Goal: Task Accomplishment & Management: Manage account settings

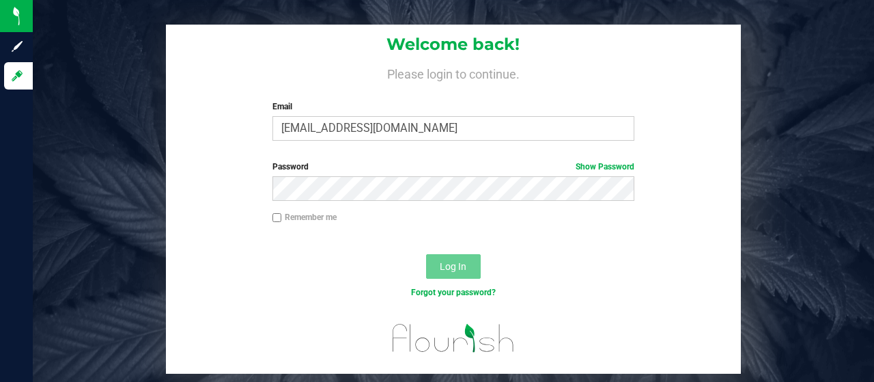
type input "[EMAIL_ADDRESS][DOMAIN_NAME]"
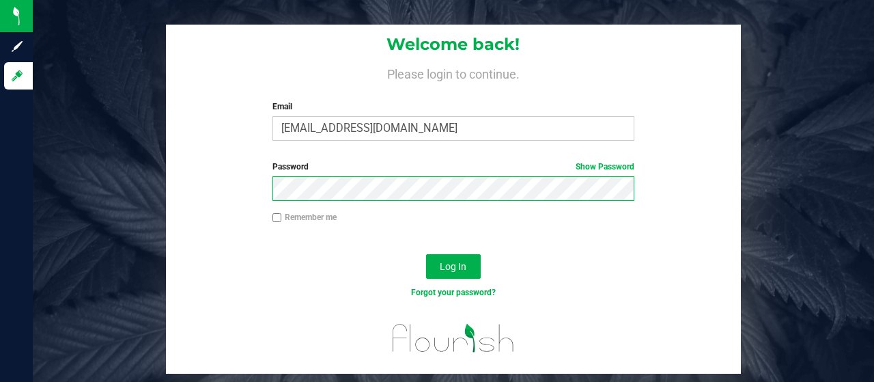
click at [426, 254] on button "Log In" at bounding box center [453, 266] width 55 height 25
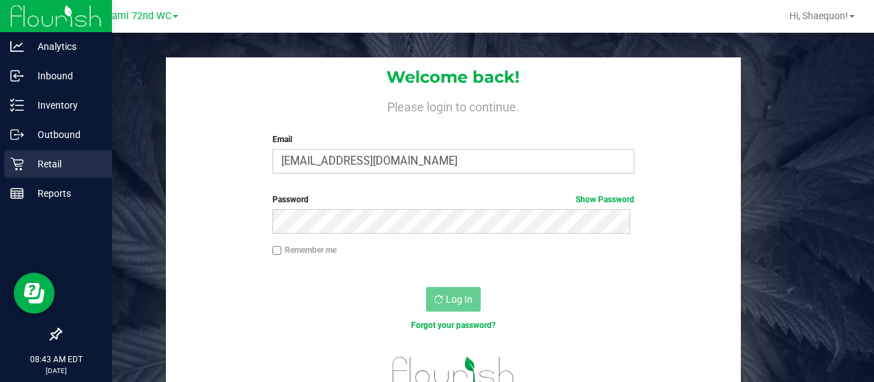
click at [46, 160] on p "Retail" at bounding box center [65, 164] width 82 height 16
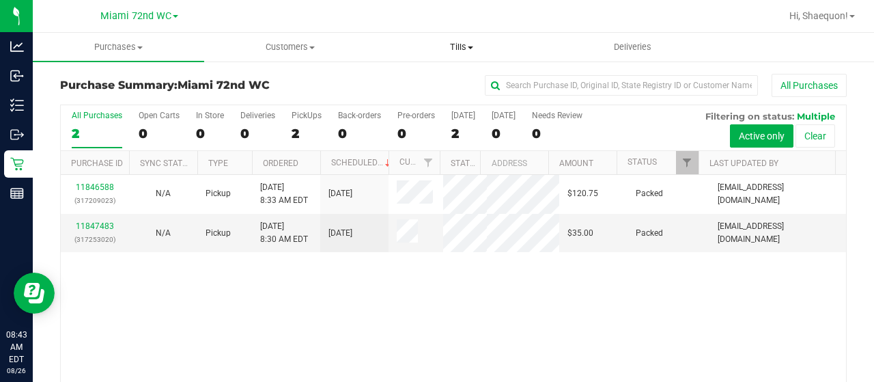
click at [473, 45] on span "Tills" at bounding box center [461, 47] width 170 height 12
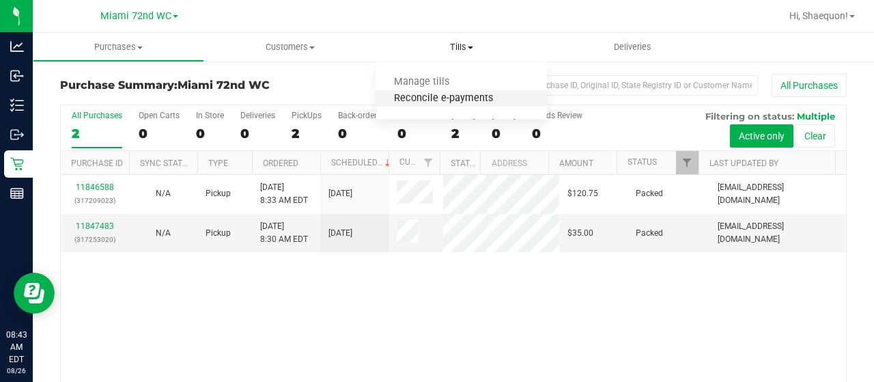
click at [458, 99] on span "Reconcile e-payments" at bounding box center [444, 99] width 136 height 12
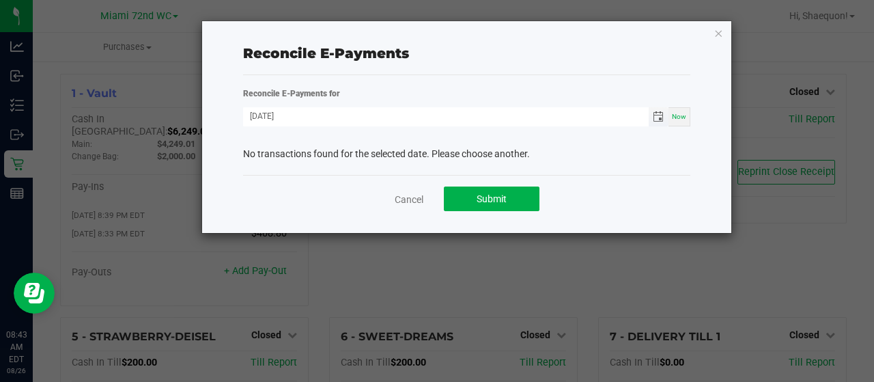
click at [658, 117] on span "Toggle calendar" at bounding box center [658, 116] width 11 height 11
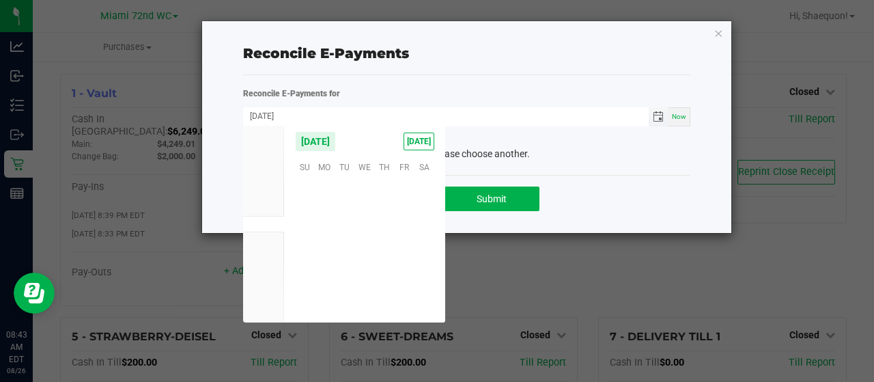
scroll to position [221288, 0]
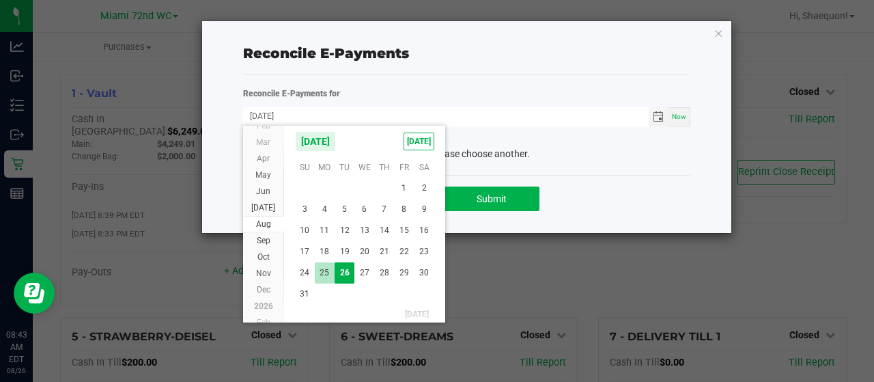
click at [326, 276] on span "25" at bounding box center [325, 272] width 20 height 21
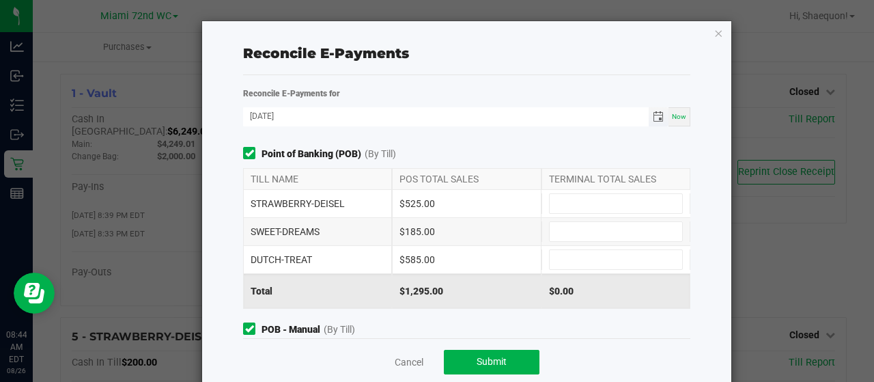
click at [653, 115] on span "Toggle calendar" at bounding box center [658, 116] width 11 height 11
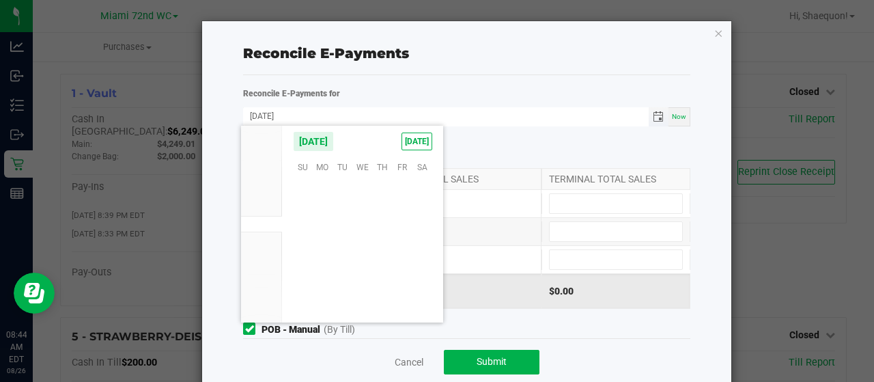
scroll to position [220554, 0]
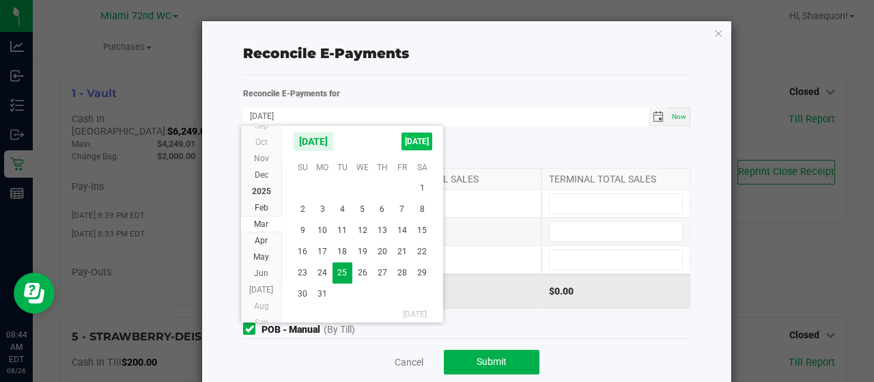
click at [418, 139] on span "[DATE]" at bounding box center [416, 141] width 31 height 18
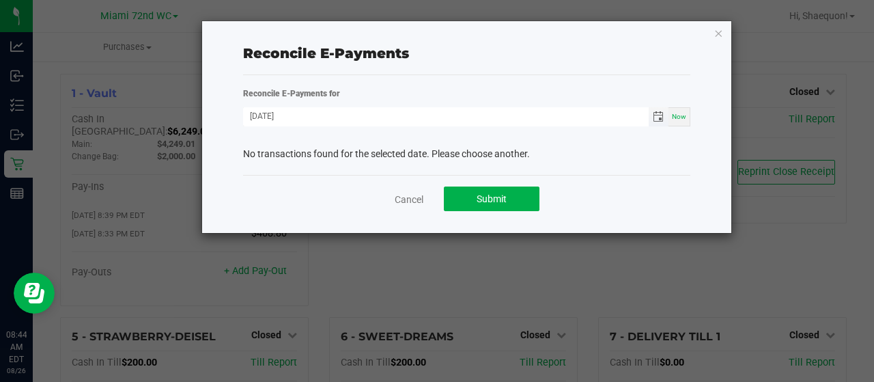
click at [658, 111] on span "Toggle calendar" at bounding box center [658, 116] width 11 height 11
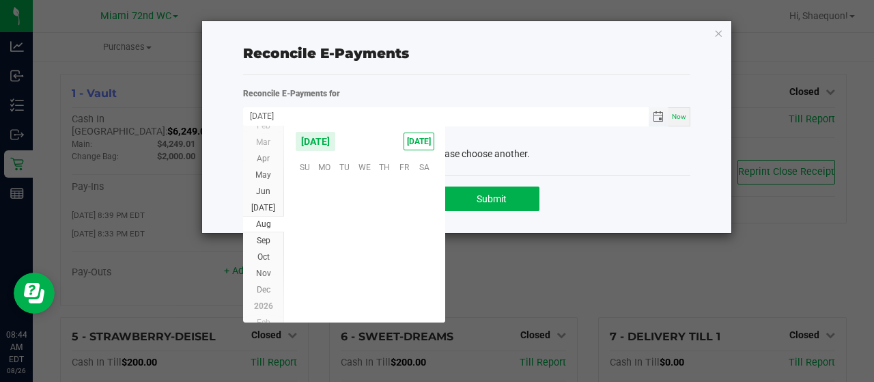
scroll to position [221288, 0]
click at [330, 270] on span "25" at bounding box center [325, 272] width 20 height 21
type input "[DATE]"
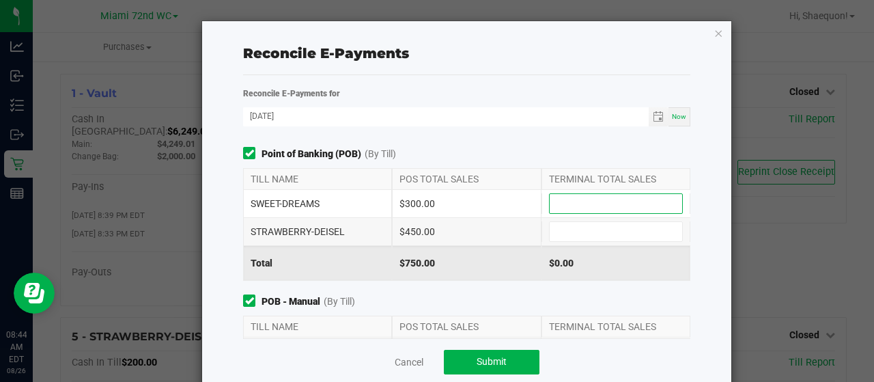
click at [615, 200] on input at bounding box center [616, 203] width 132 height 19
type input "$300.00"
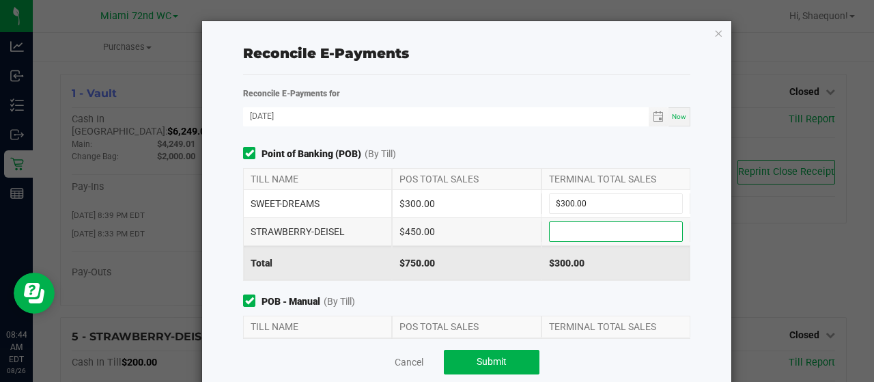
click at [608, 225] on input at bounding box center [616, 231] width 132 height 19
type input "$450.00"
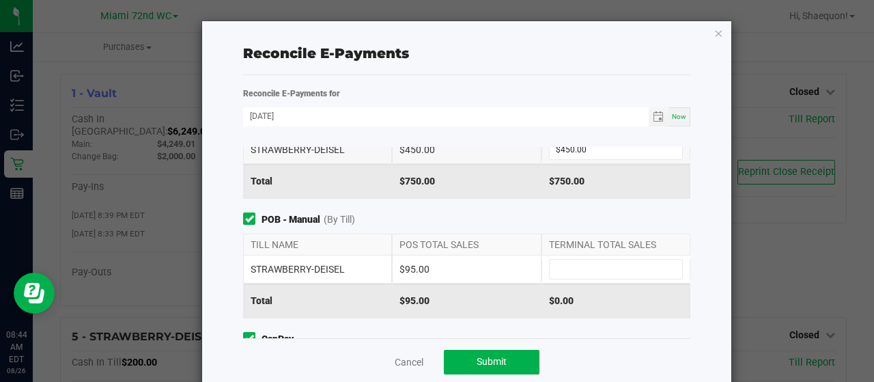
scroll to position [109, 0]
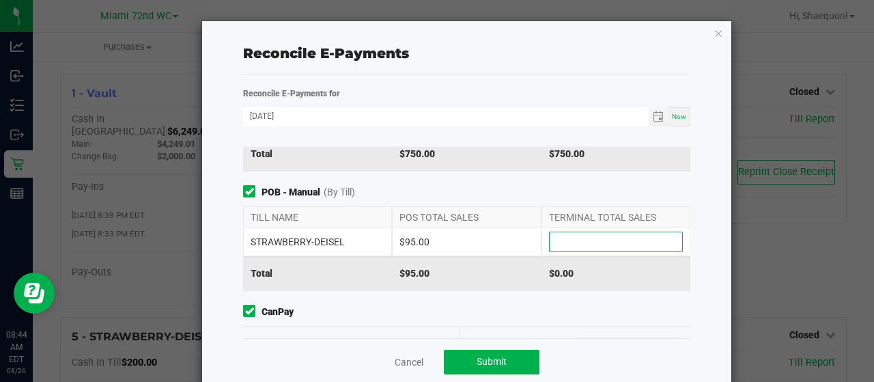
click at [626, 237] on input at bounding box center [616, 241] width 132 height 19
type input "$95.00"
click at [702, 244] on div "Reconcile E-Payments Reconcile E-Payments for [DATE] Now Point of Banking (POB)…" at bounding box center [466, 208] width 529 height 375
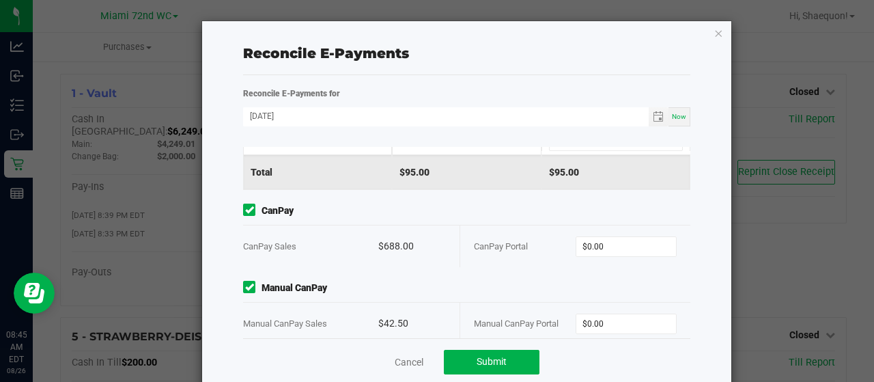
scroll to position [226, 0]
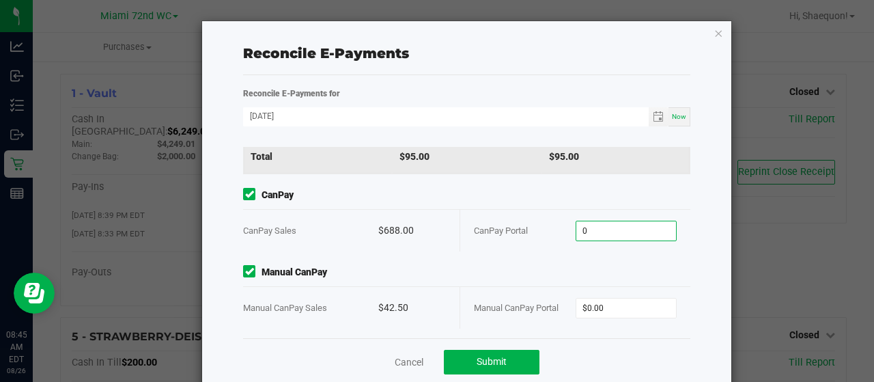
click at [598, 228] on input "0" at bounding box center [626, 230] width 100 height 19
type input "$688.00"
type input "$42.50"
click at [703, 276] on div "Reconcile E-Payments Reconcile E-Payments for [DATE] Now Point of Banking (POB)…" at bounding box center [466, 208] width 529 height 375
click at [477, 361] on span "Submit" at bounding box center [492, 361] width 30 height 11
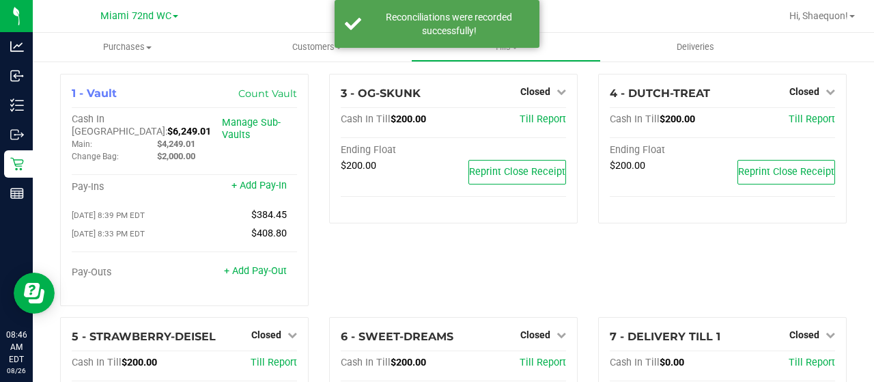
click at [516, 264] on div "3 - OG-SKUNK Closed Open Till Cash In Till $200.00 Till Report Ending Float $20…" at bounding box center [453, 195] width 269 height 243
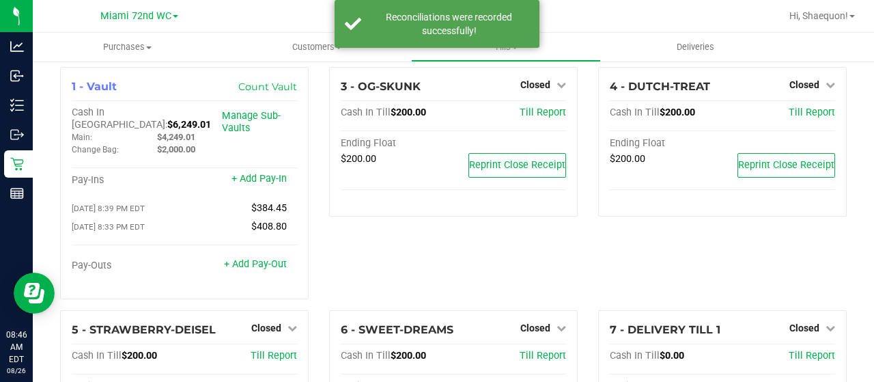
scroll to position [0, 0]
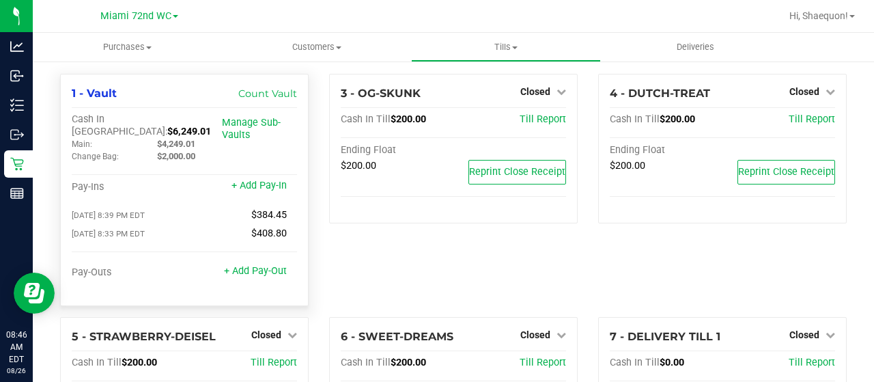
drag, startPoint x: 182, startPoint y: 119, endPoint x: 139, endPoint y: 124, distance: 42.5
click at [139, 124] on div "Cash In Vault: $6,249.01" at bounding box center [147, 125] width 150 height 25
copy span "6,249.01"
click at [163, 181] on div "Pay-Ins" at bounding box center [128, 187] width 113 height 12
click at [288, 330] on icon at bounding box center [292, 335] width 10 height 10
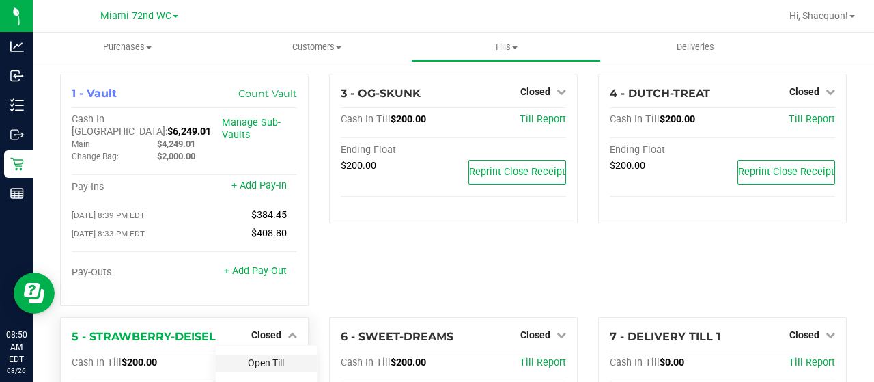
click at [270, 357] on link "Open Till" at bounding box center [266, 362] width 36 height 11
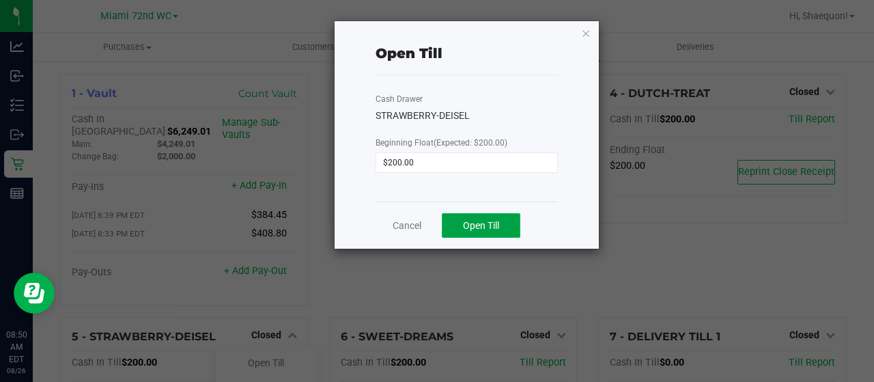
click at [475, 229] on span "Open Till" at bounding box center [481, 225] width 36 height 11
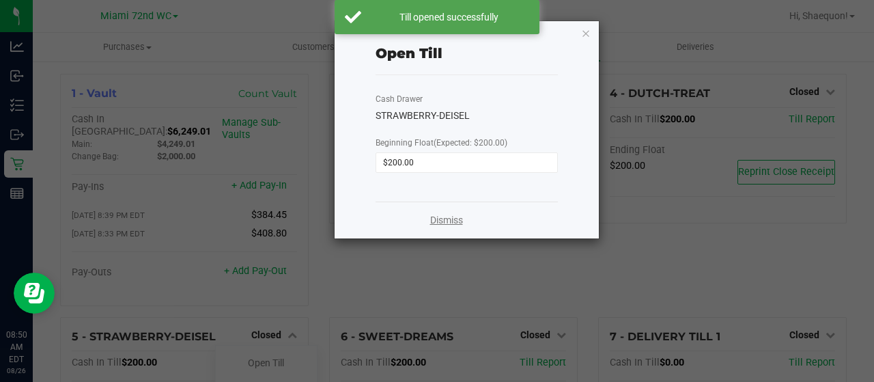
click at [442, 223] on link "Dismiss" at bounding box center [446, 220] width 33 height 14
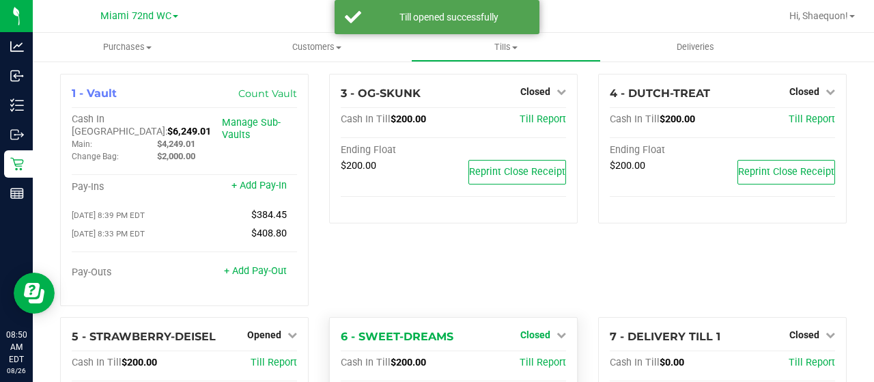
click at [556, 330] on icon at bounding box center [561, 335] width 10 height 10
click at [545, 357] on link "Open Till" at bounding box center [535, 362] width 36 height 11
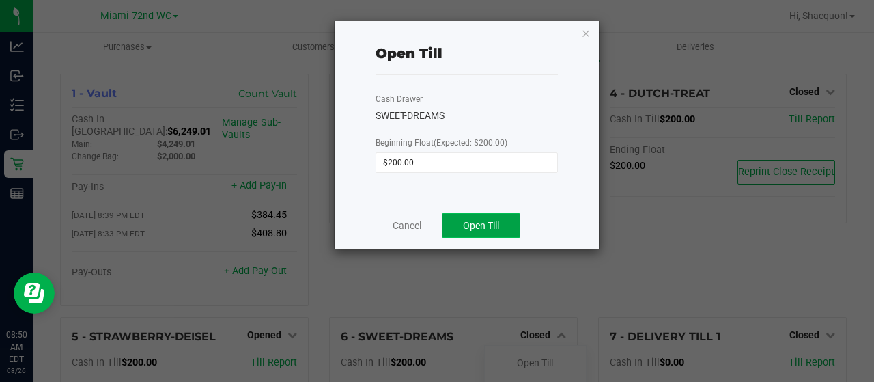
click at [493, 227] on span "Open Till" at bounding box center [481, 225] width 36 height 11
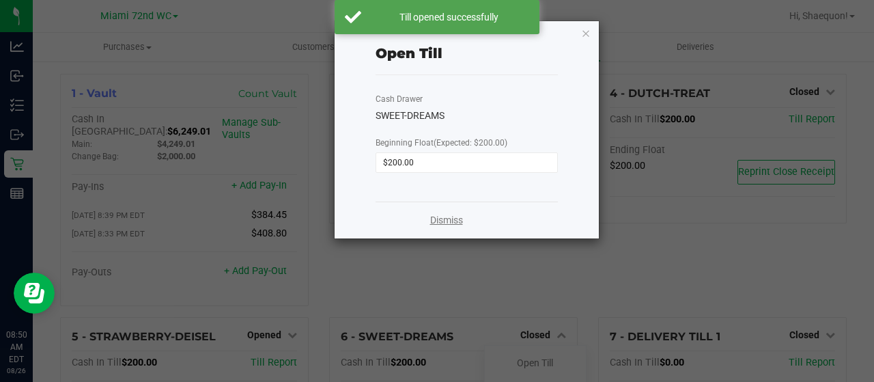
click at [453, 223] on link "Dismiss" at bounding box center [446, 220] width 33 height 14
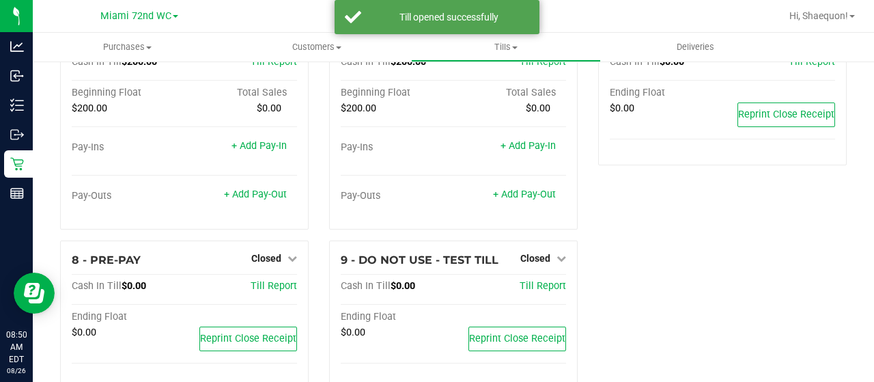
scroll to position [308, 0]
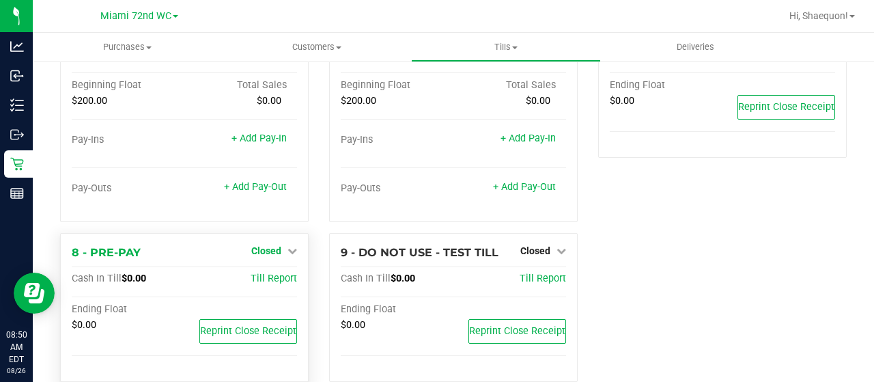
click at [292, 246] on icon at bounding box center [292, 251] width 10 height 10
click at [281, 273] on link "Open Till" at bounding box center [266, 278] width 36 height 11
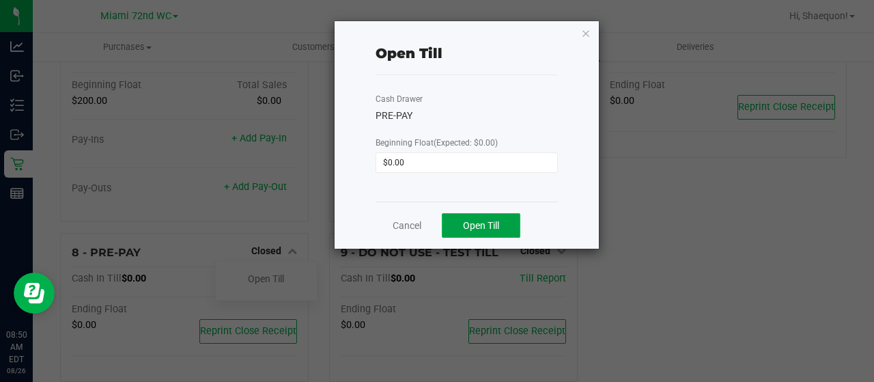
click at [488, 222] on span "Open Till" at bounding box center [481, 225] width 36 height 11
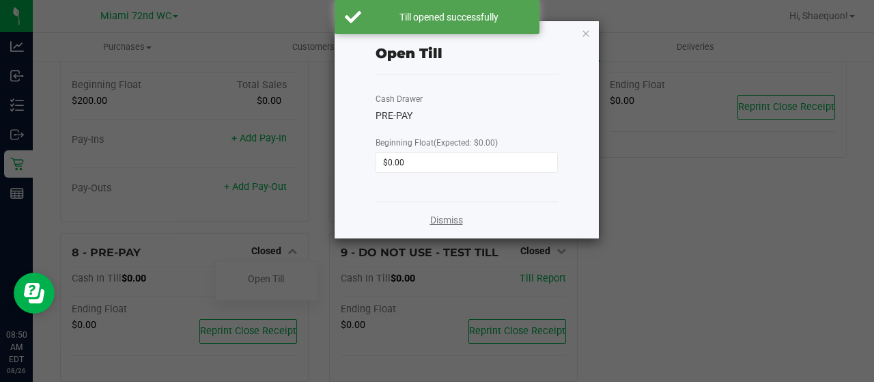
click at [456, 221] on link "Dismiss" at bounding box center [446, 220] width 33 height 14
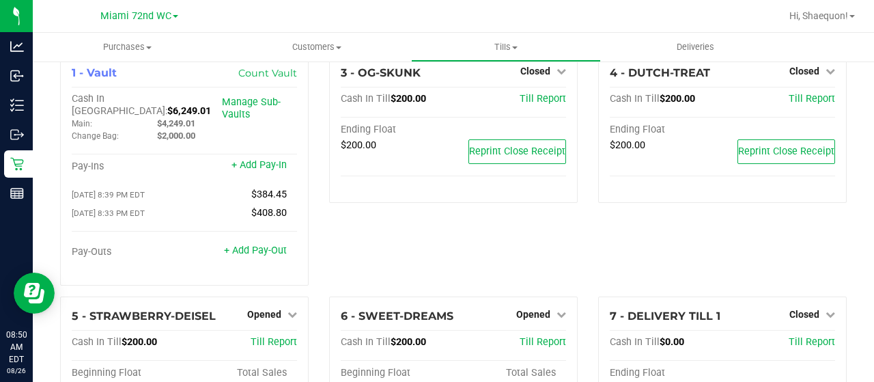
scroll to position [0, 0]
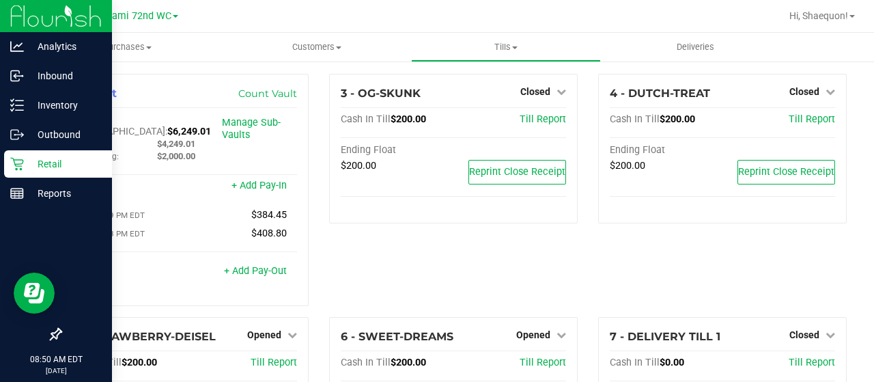
click at [30, 166] on p "Retail" at bounding box center [65, 164] width 82 height 16
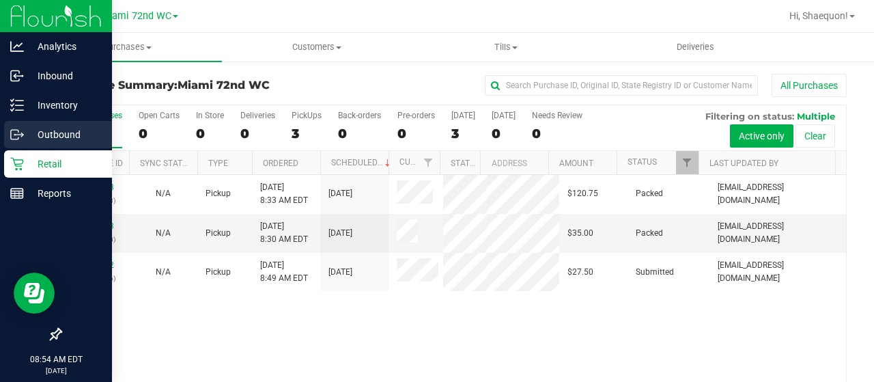
click at [56, 132] on p "Outbound" at bounding box center [65, 134] width 82 height 16
click at [67, 139] on p "Outbound" at bounding box center [65, 134] width 82 height 16
click at [75, 132] on p "Outbound" at bounding box center [65, 134] width 82 height 16
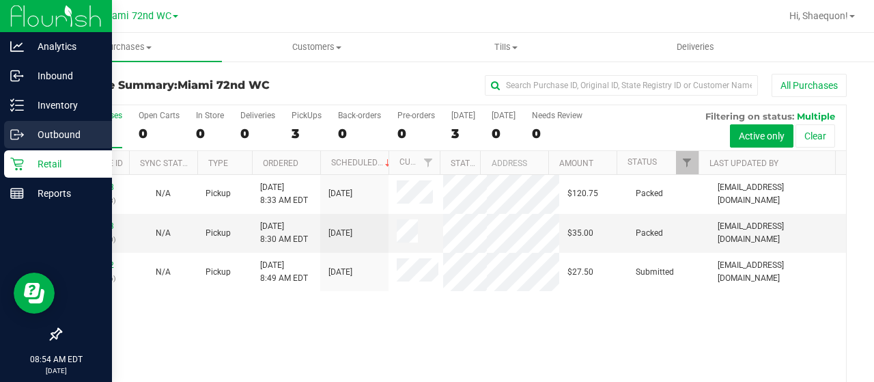
click at [75, 132] on p "Outbound" at bounding box center [65, 134] width 82 height 16
click at [27, 135] on p "Outbound" at bounding box center [65, 134] width 82 height 16
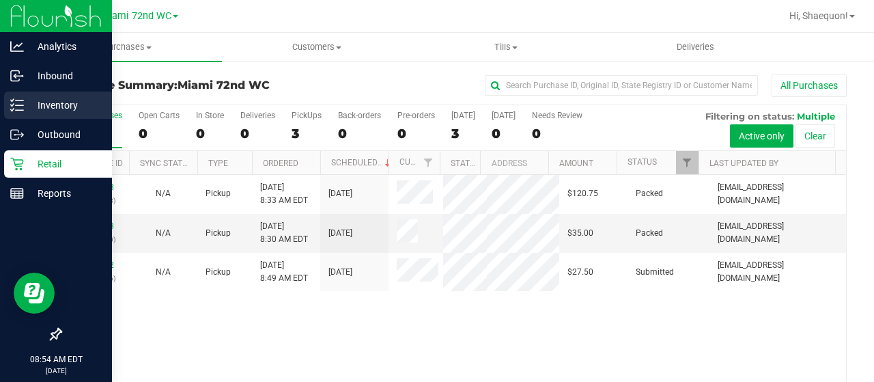
click at [67, 97] on p "Inventory" at bounding box center [65, 105] width 82 height 16
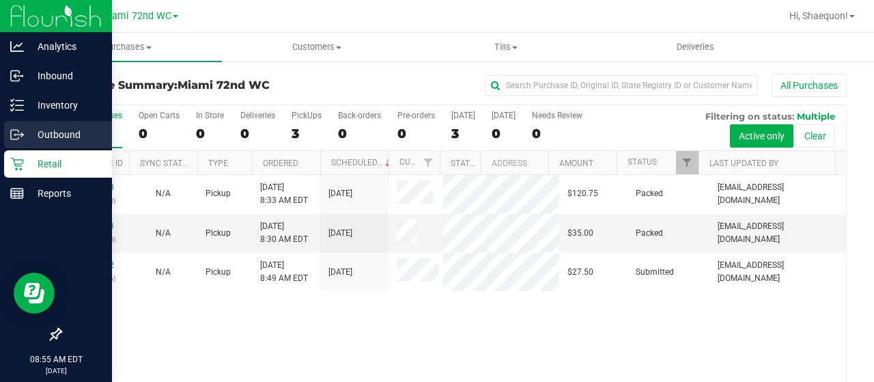
click at [55, 130] on p "Outbound" at bounding box center [65, 134] width 82 height 16
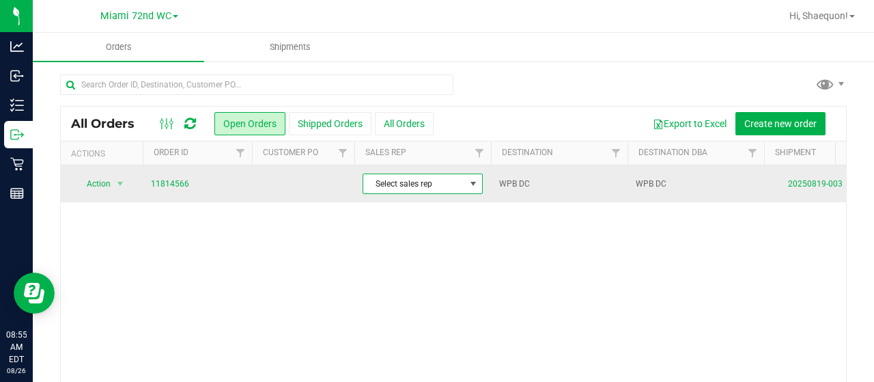
click at [477, 185] on span at bounding box center [473, 183] width 11 height 11
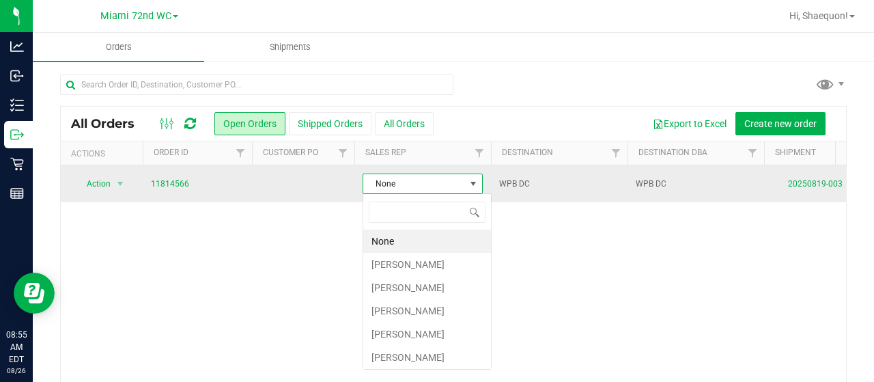
scroll to position [20, 120]
click at [477, 185] on span at bounding box center [473, 183] width 11 height 11
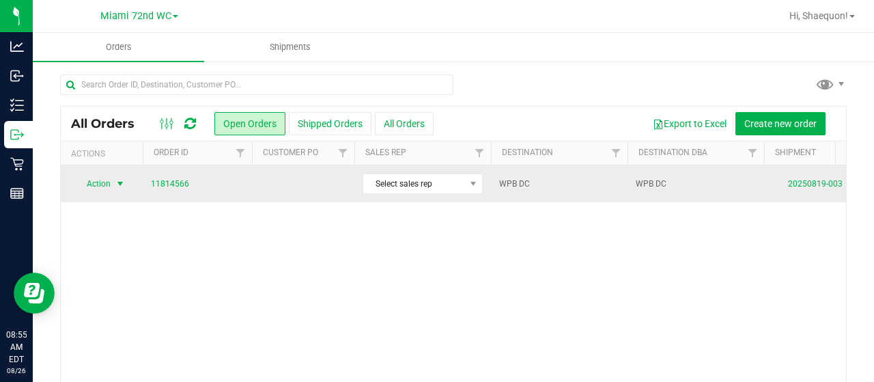
click at [122, 183] on span "select" at bounding box center [120, 183] width 11 height 11
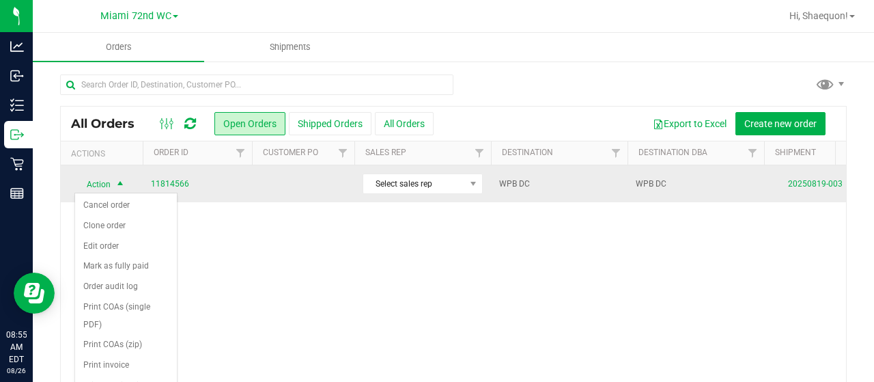
click at [122, 183] on span "select" at bounding box center [120, 184] width 11 height 11
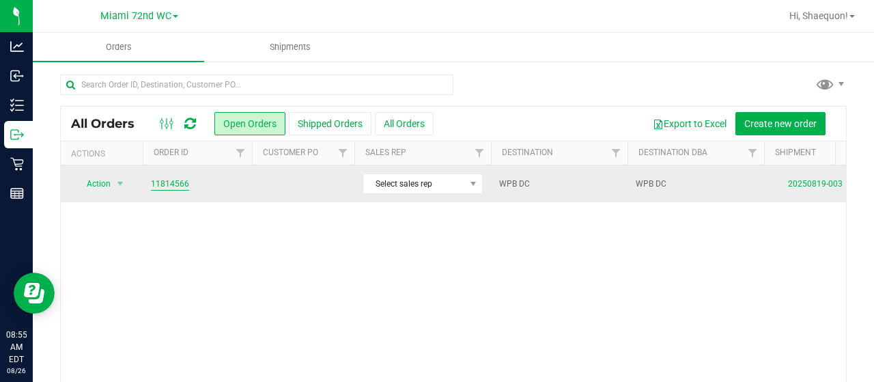
click at [179, 184] on link "11814566" at bounding box center [170, 184] width 38 height 13
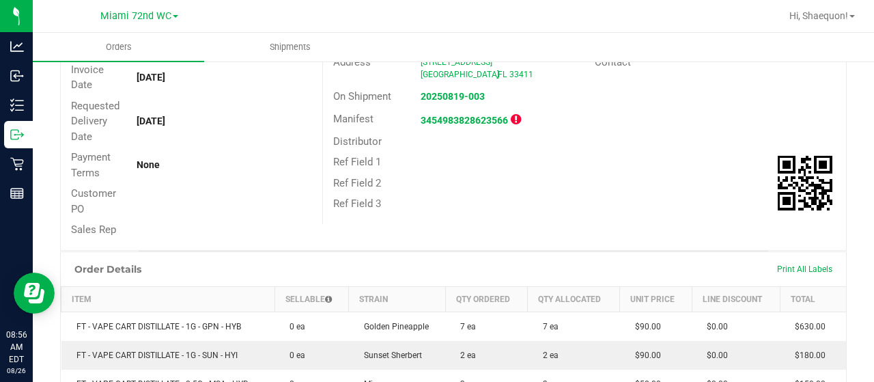
scroll to position [184, 0]
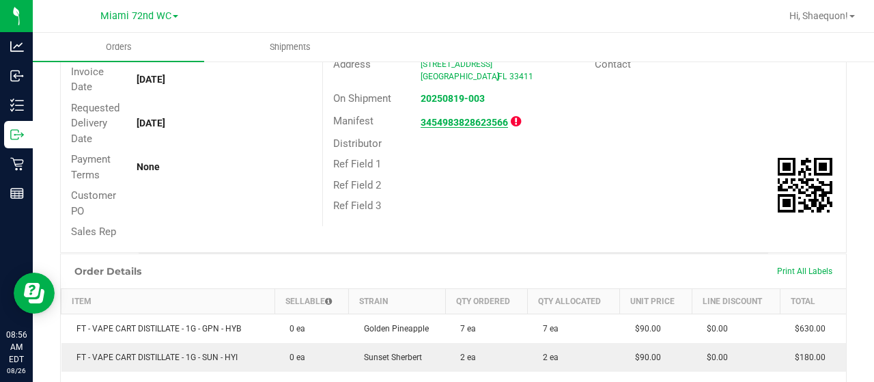
click at [461, 117] on strong "3454983828623566" at bounding box center [464, 122] width 87 height 11
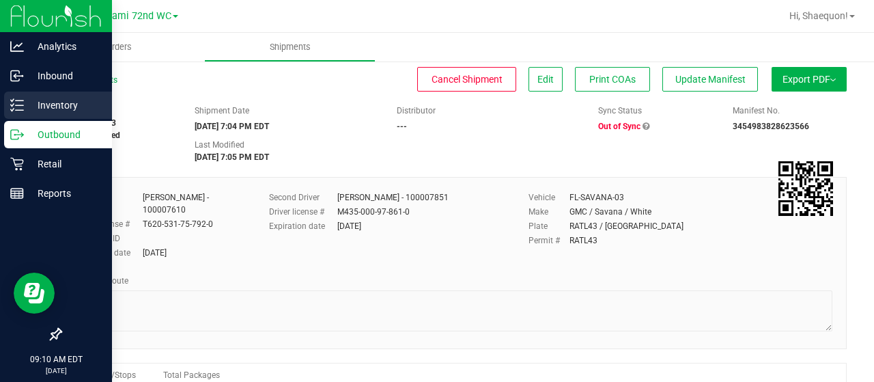
click at [61, 110] on p "Inventory" at bounding box center [65, 105] width 82 height 16
